Goal: Task Accomplishment & Management: Complete application form

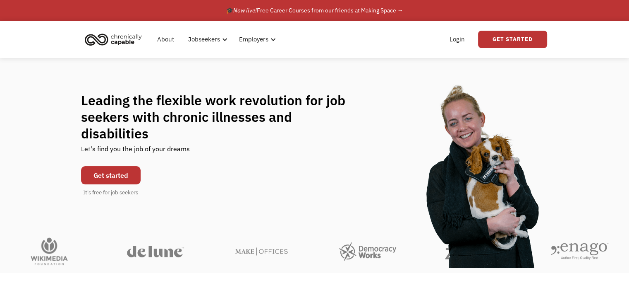
drag, startPoint x: 0, startPoint y: 0, endPoint x: 108, endPoint y: 163, distance: 195.2
click at [108, 166] on link "Get started" at bounding box center [111, 175] width 60 height 18
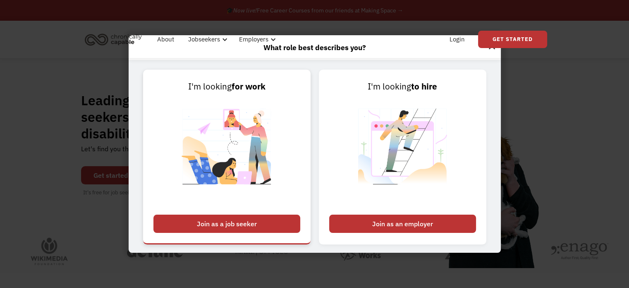
click at [241, 221] on div "Join as a job seeker" at bounding box center [227, 223] width 147 height 18
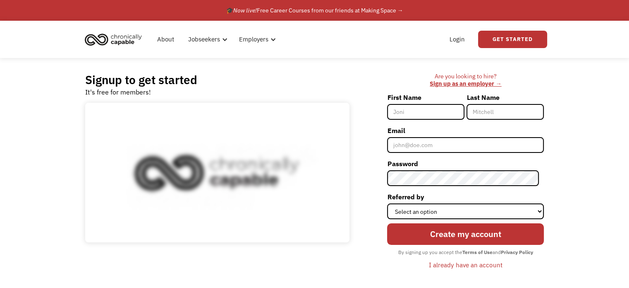
click at [426, 111] on input "First Name" at bounding box center [425, 112] width 77 height 16
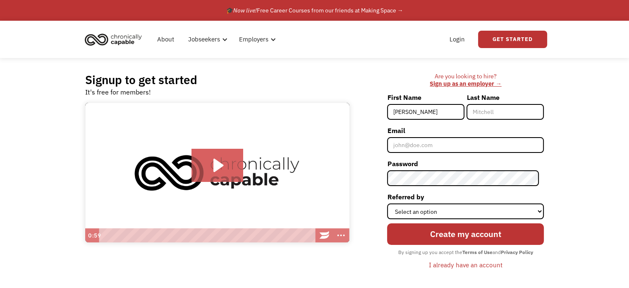
type input "[PERSON_NAME]"
type input "Camboia"
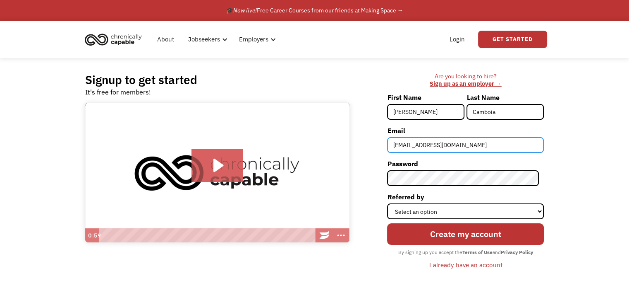
type input "[EMAIL_ADDRESS][DOMAIN_NAME]"
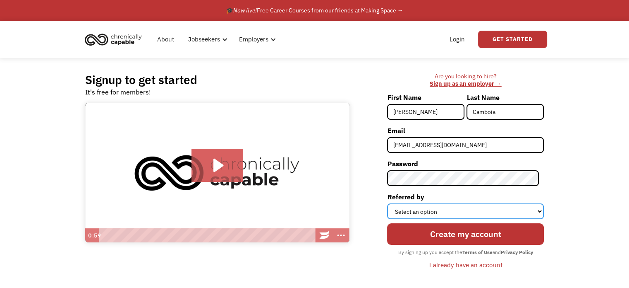
click at [489, 212] on select "Select an option Instagram Facebook Twitter Search Engine News Article Word of …" at bounding box center [465, 211] width 157 height 16
select select "Search Engine"
click at [392, 203] on select "Select an option Instagram Facebook Twitter Search Engine News Article Word of …" at bounding box center [465, 211] width 157 height 16
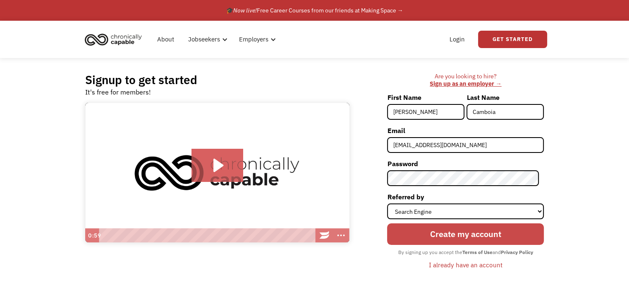
click at [477, 240] on input "Create my account" at bounding box center [465, 234] width 157 height 22
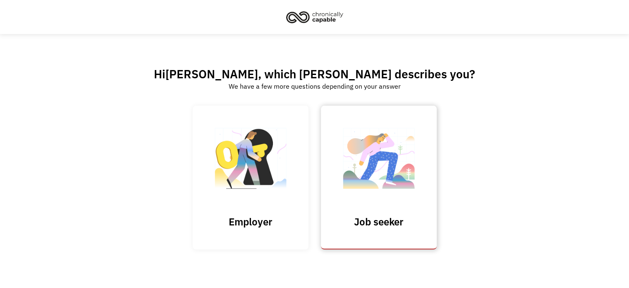
click at [382, 188] on img at bounding box center [379, 162] width 83 height 81
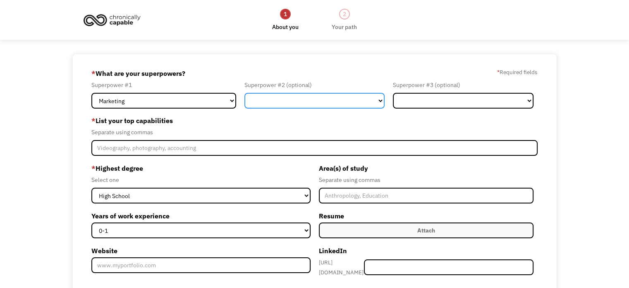
click at [292, 103] on select "Marketing Human Resources Finance Technology Operations Sales Industrial & Manu…" at bounding box center [315, 101] width 141 height 16
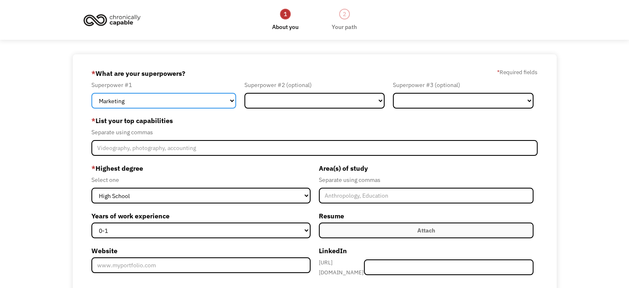
click at [191, 103] on select "Marketing Human Resources Finance Technology Operations Sales Industrial & Manu…" at bounding box center [163, 101] width 145 height 16
drag, startPoint x: 57, startPoint y: 131, endPoint x: 63, endPoint y: 132, distance: 6.2
click at [57, 131] on div "68d9a7a05530cf6b5b8c5600 kscamboia@gmail.com Kate Camboia Search Engine * What …" at bounding box center [314, 229] width 629 height 351
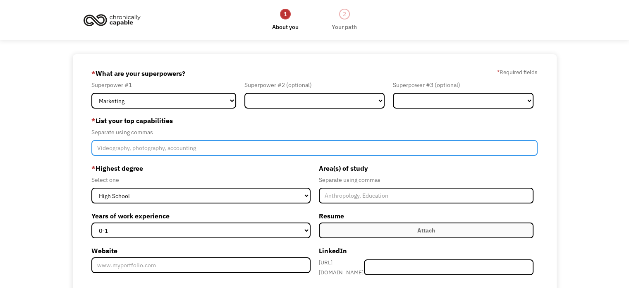
click at [181, 152] on input "Member-Create-Step1" at bounding box center [314, 148] width 446 height 16
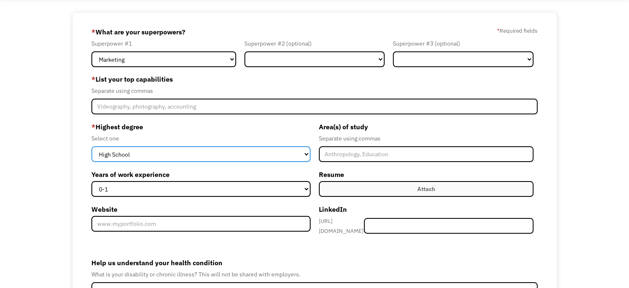
click at [230, 153] on select "High School Associates Bachelors Master's PhD" at bounding box center [200, 154] width 219 height 16
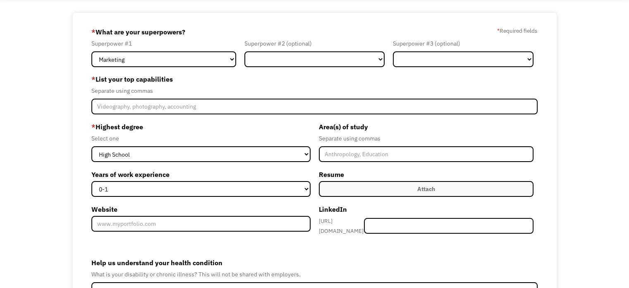
click at [175, 135] on div "Select one" at bounding box center [200, 138] width 219 height 10
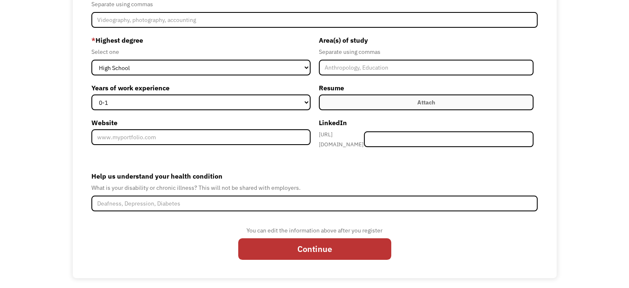
scroll to position [0, 0]
